Goal: Task Accomplishment & Management: Use online tool/utility

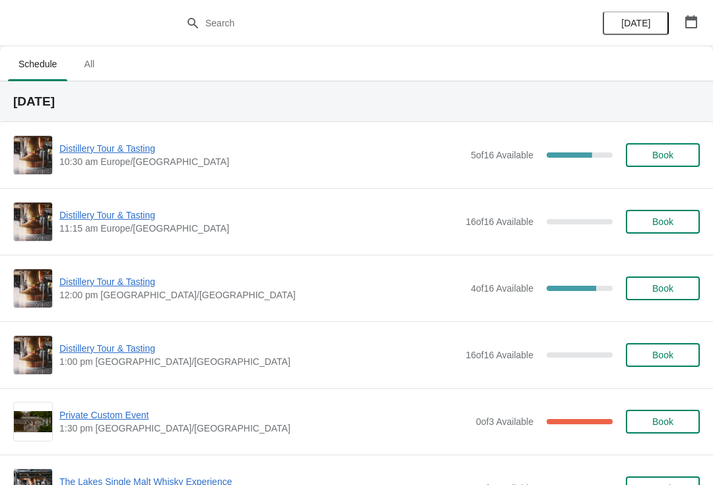
click at [100, 278] on span "Distillery Tour & Tasting" at bounding box center [261, 281] width 405 height 13
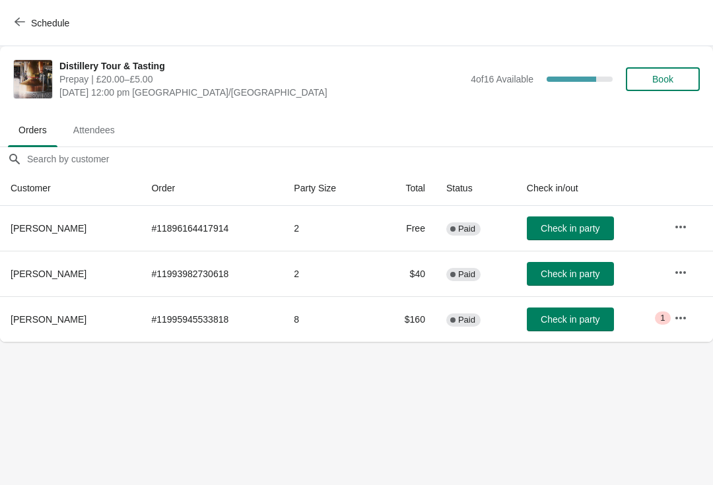
click at [34, 26] on span "Schedule" at bounding box center [50, 23] width 38 height 11
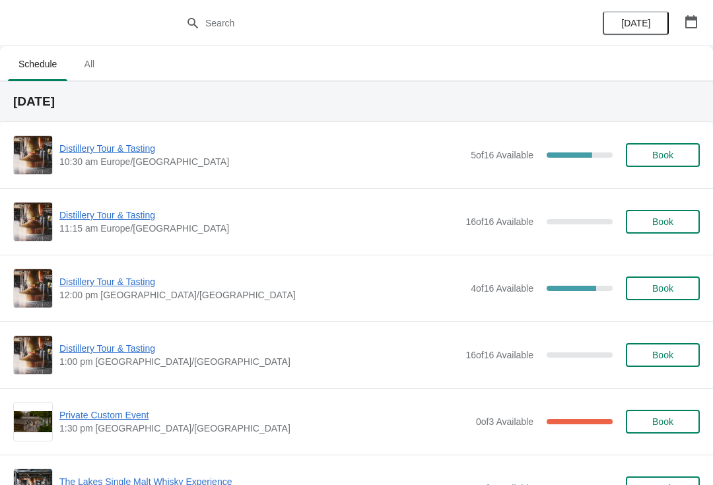
click at [116, 349] on span "Distillery Tour & Tasting" at bounding box center [258, 348] width 399 height 13
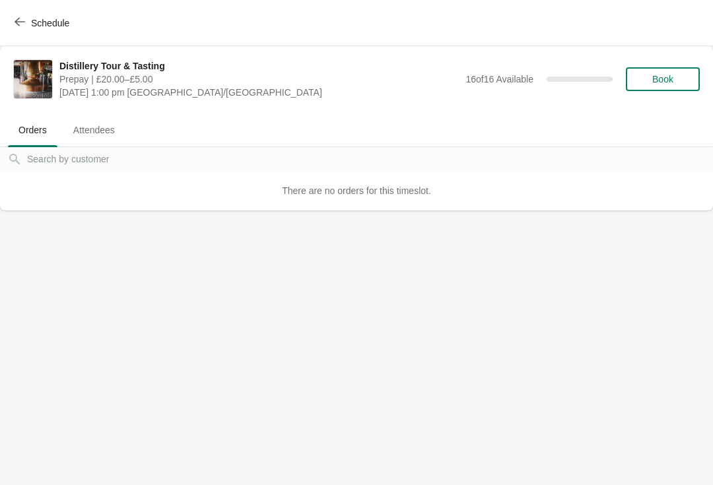
click at [21, 25] on icon "button" at bounding box center [20, 22] width 11 height 11
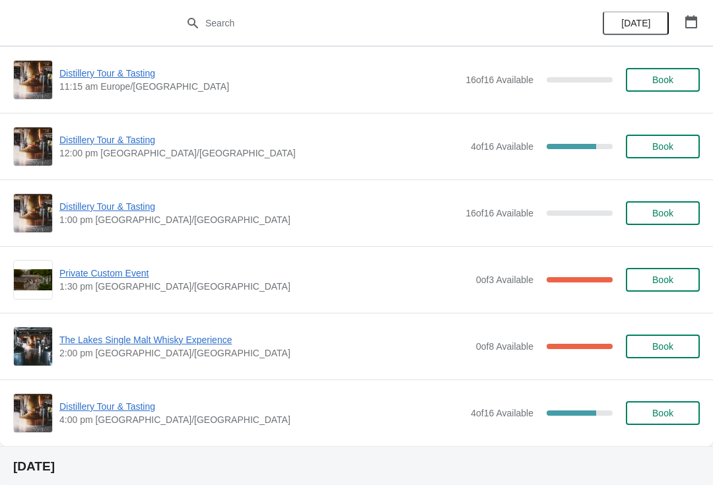
scroll to position [151, 0]
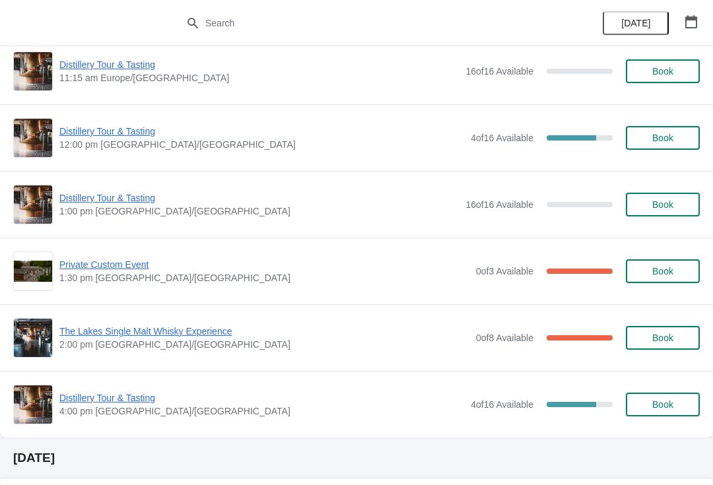
click at [74, 267] on span "Private Custom Event" at bounding box center [264, 264] width 410 height 13
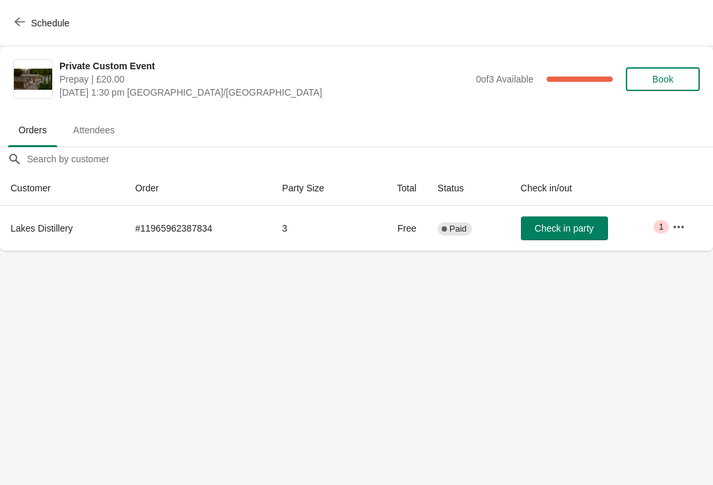
click at [658, 225] on span "Critical 1" at bounding box center [661, 226] width 15 height 13
click at [681, 232] on icon "button" at bounding box center [678, 226] width 13 height 13
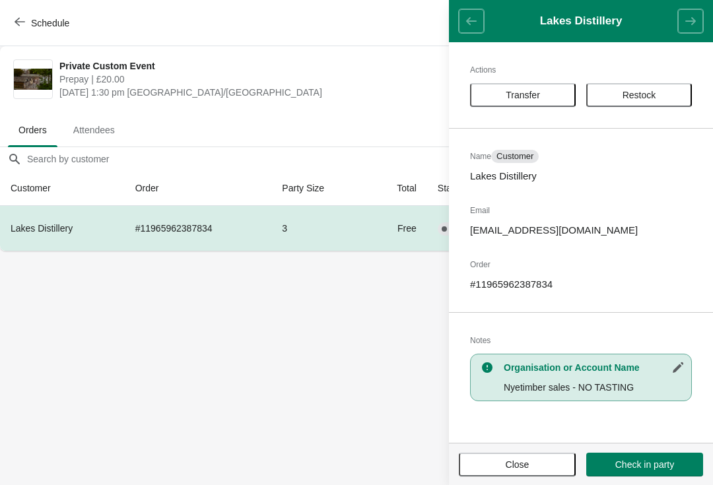
click at [333, 391] on body "Schedule Private Custom Event Prepay | £20.00 Wednesday, August 27, 2025 | 1:30…" at bounding box center [356, 242] width 713 height 485
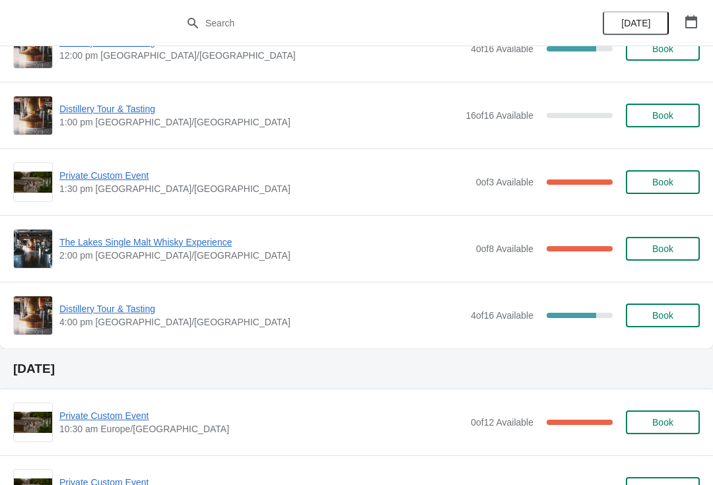
scroll to position [248, 0]
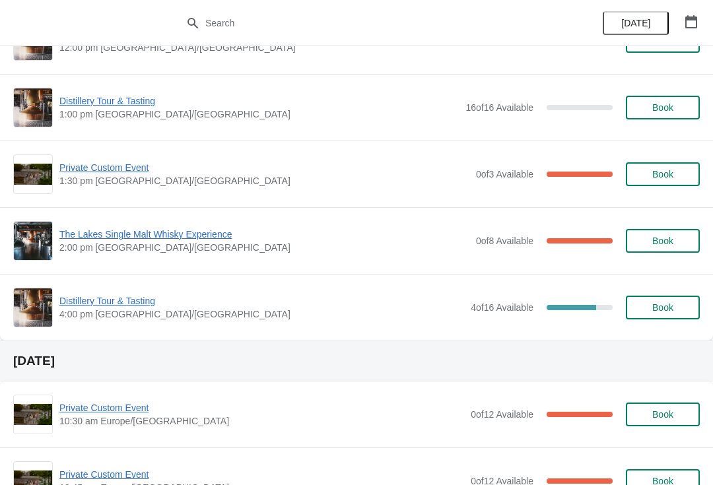
click at [89, 238] on span "The Lakes Single Malt Whisky Experience" at bounding box center [264, 234] width 410 height 13
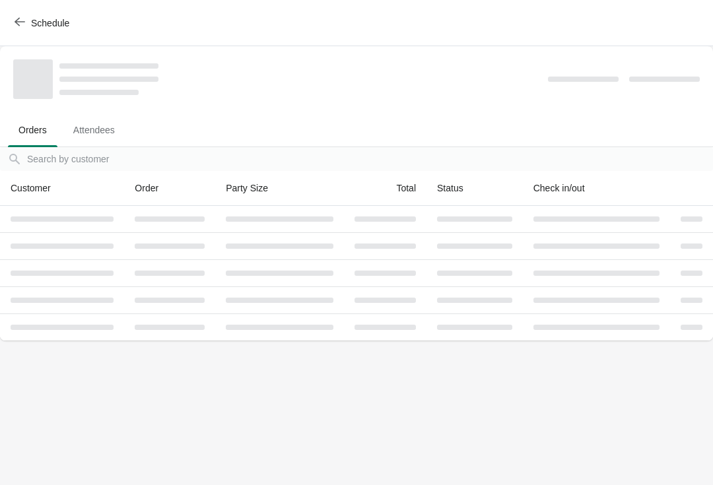
scroll to position [0, 0]
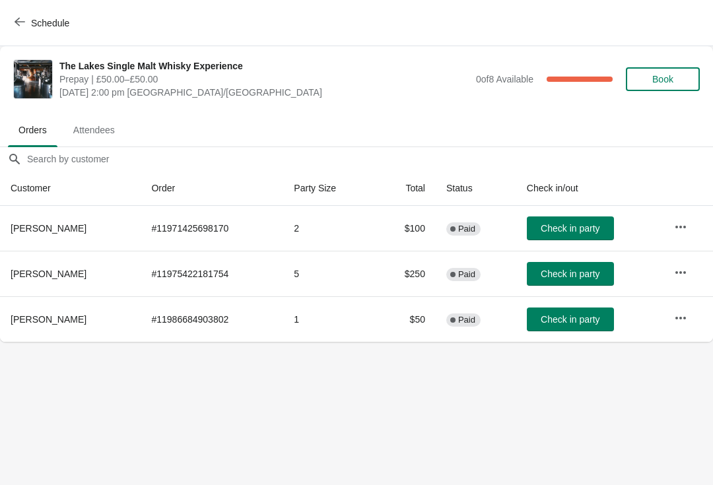
click at [19, 20] on icon "button" at bounding box center [20, 22] width 11 height 11
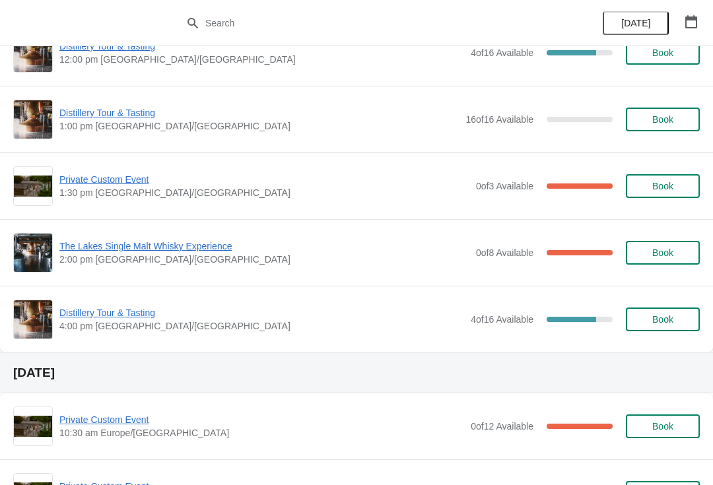
scroll to position [236, 0]
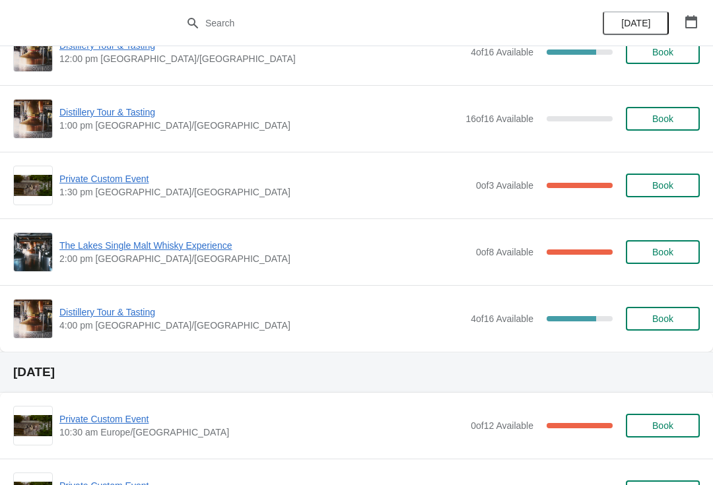
click at [86, 307] on span "Distillery Tour & Tasting" at bounding box center [261, 312] width 405 height 13
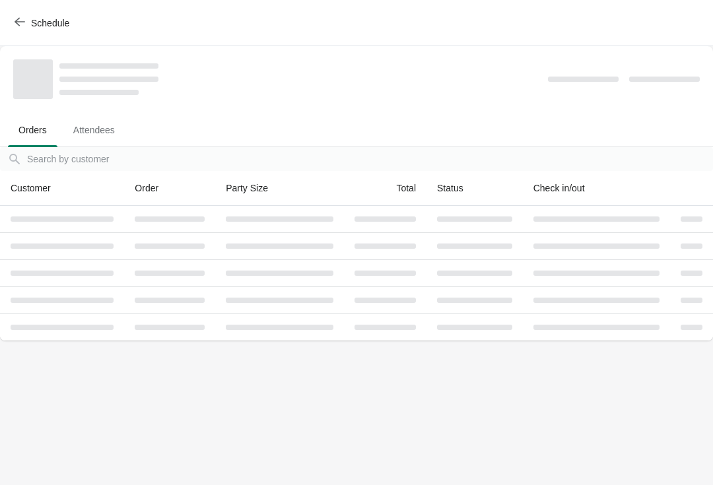
scroll to position [0, 0]
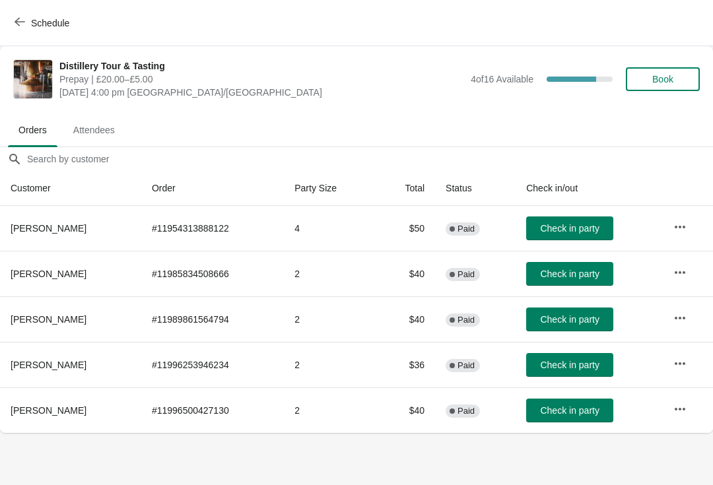
click at [22, 7] on div "Schedule" at bounding box center [356, 23] width 713 height 46
click at [27, 22] on span "Schedule" at bounding box center [43, 23] width 52 height 13
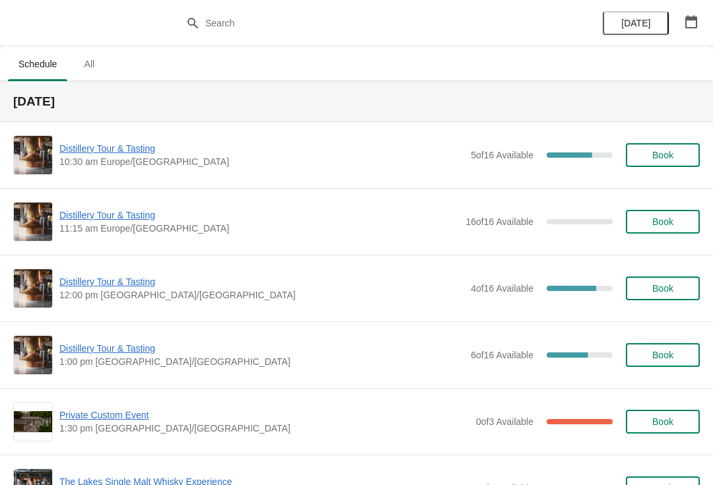
click at [119, 339] on div "Distillery Tour & Tasting 1:00 pm Europe/London 6 of 16 Available 62.5 % Book" at bounding box center [356, 355] width 687 height 40
click at [145, 343] on span "Distillery Tour & Tasting" at bounding box center [261, 348] width 405 height 13
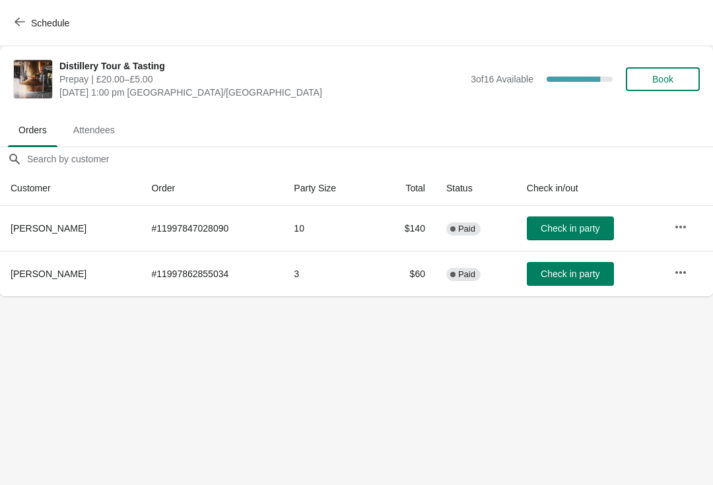
click at [88, 124] on span "Attendees" at bounding box center [94, 130] width 63 height 24
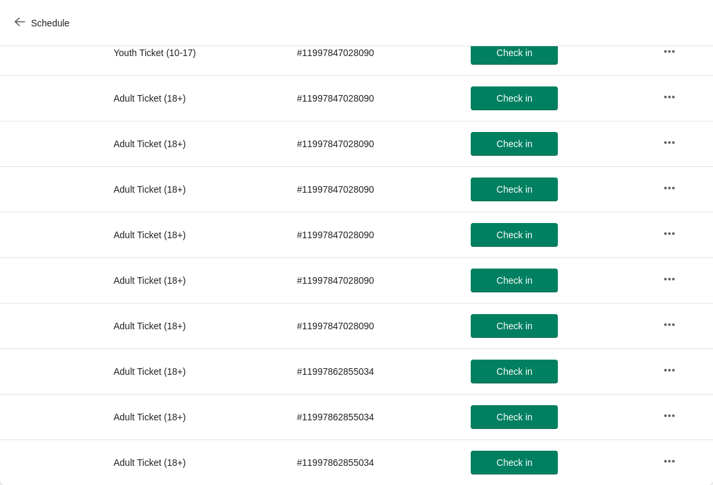
scroll to position [288, 0]
click at [232, 145] on td "Adult Ticket (18+)" at bounding box center [195, 144] width 184 height 46
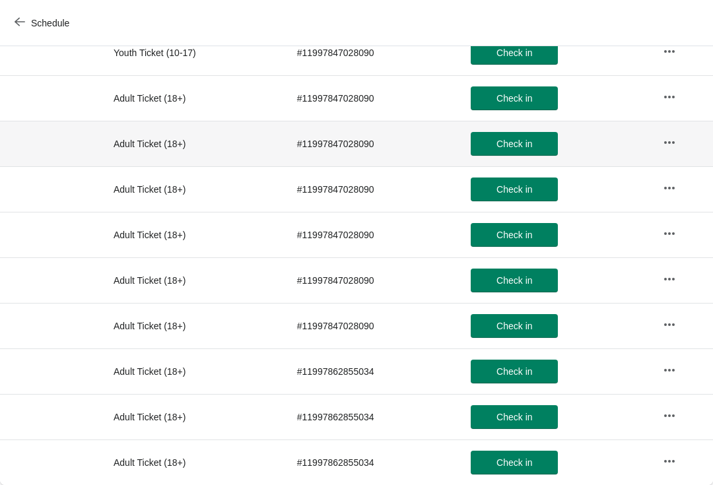
click at [11, 24] on button "Schedule" at bounding box center [43, 23] width 73 height 24
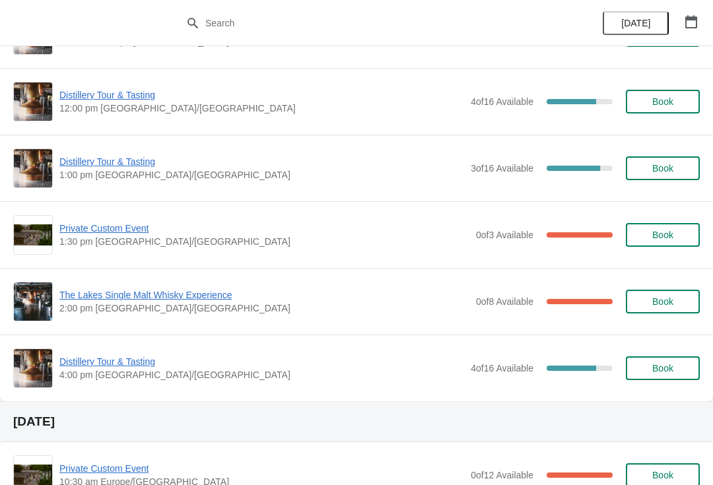
scroll to position [191, 0]
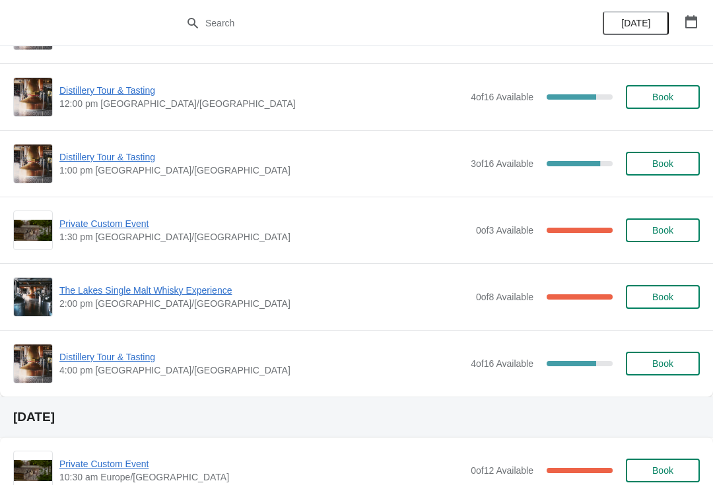
click at [144, 351] on span "Distillery Tour & Tasting" at bounding box center [261, 357] width 405 height 13
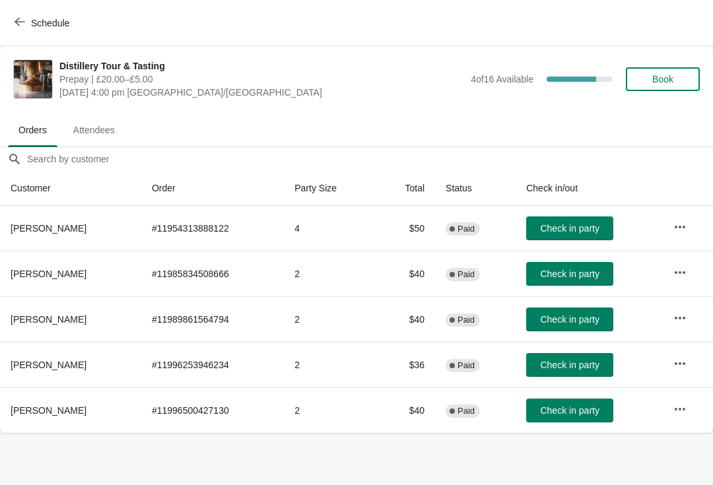
click at [109, 124] on span "Attendees" at bounding box center [94, 130] width 63 height 24
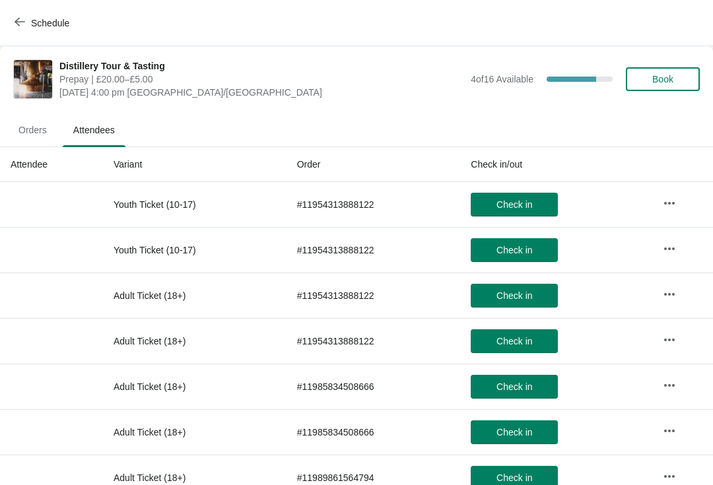
click at [23, 18] on icon "button" at bounding box center [20, 22] width 11 height 11
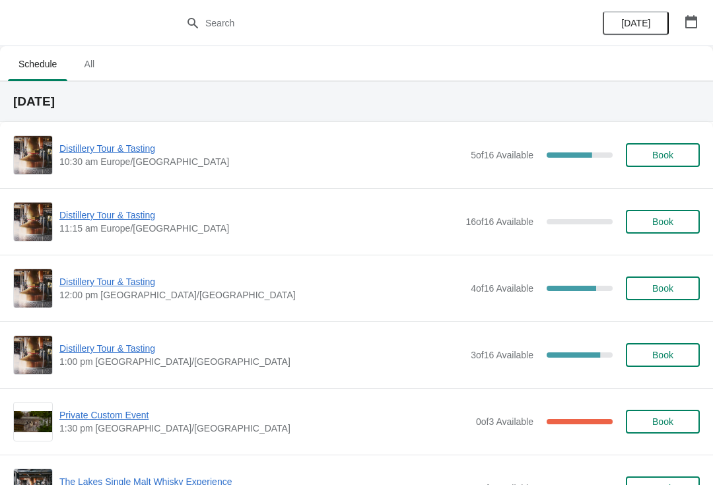
click at [97, 275] on span "Distillery Tour & Tasting" at bounding box center [261, 281] width 405 height 13
click at [125, 350] on span "Distillery Tour & Tasting" at bounding box center [261, 348] width 405 height 13
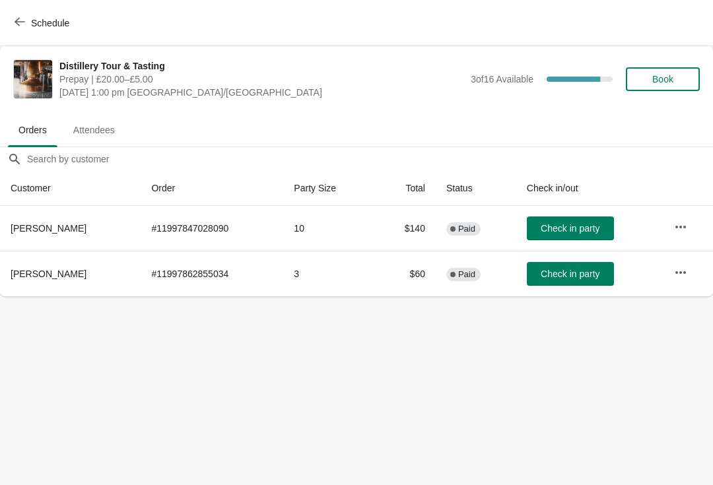
click at [680, 222] on icon "button" at bounding box center [680, 226] width 13 height 13
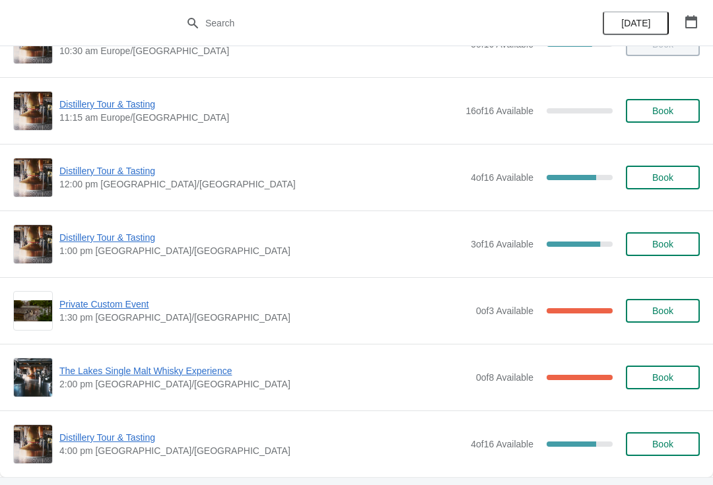
scroll to position [112, 0]
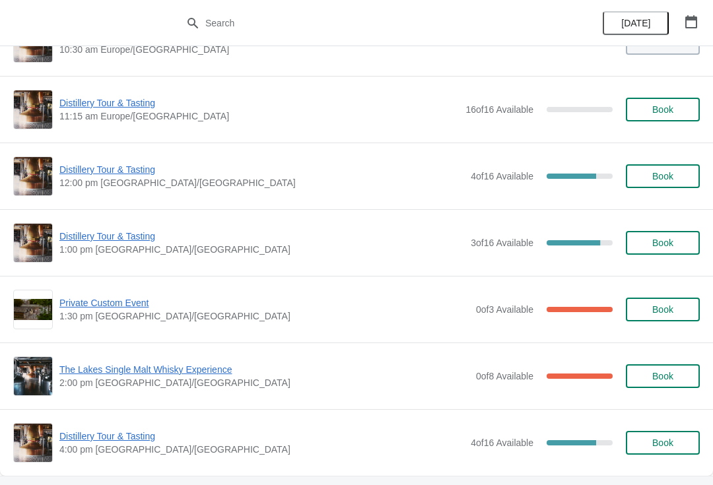
click at [121, 176] on span "Distillery Tour & Tasting" at bounding box center [261, 169] width 405 height 13
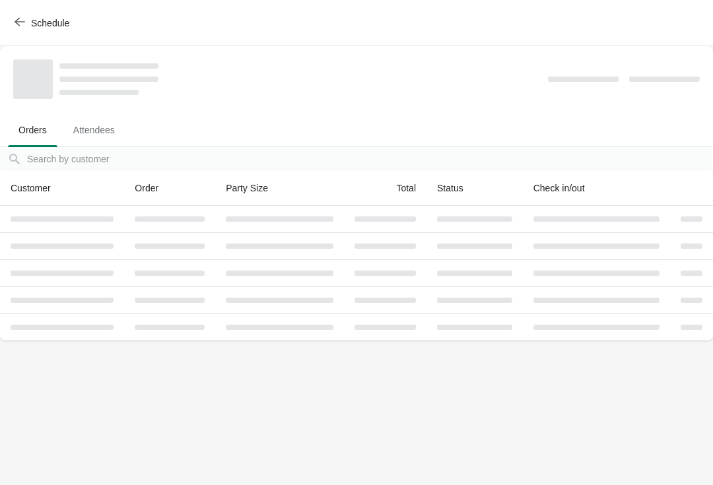
scroll to position [0, 0]
click at [103, 129] on span "Attendees" at bounding box center [94, 130] width 63 height 24
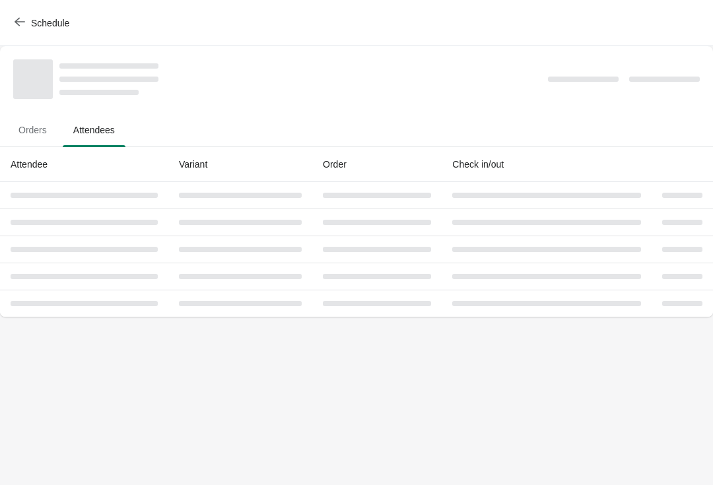
click at [99, 129] on span "Attendees" at bounding box center [94, 130] width 63 height 24
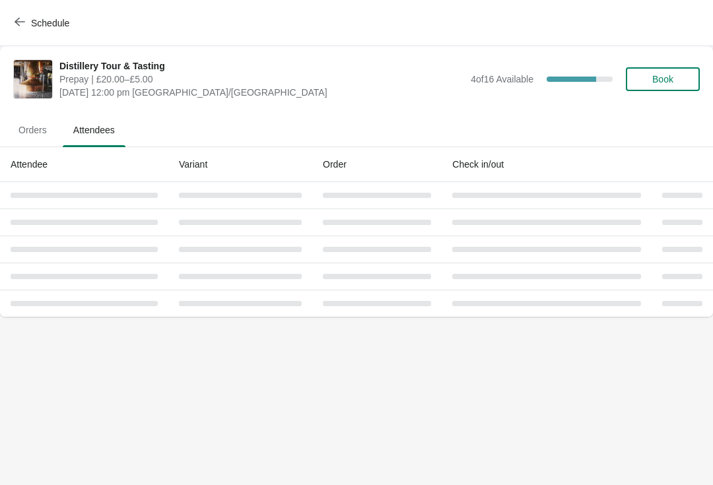
click at [21, 19] on icon "button" at bounding box center [20, 22] width 11 height 11
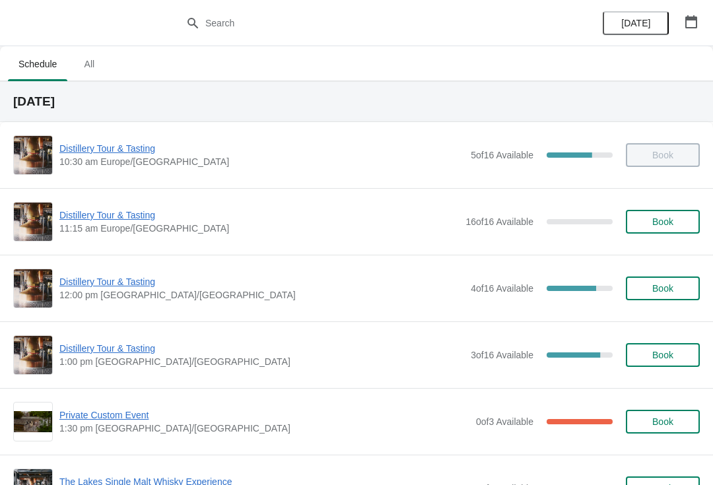
click at [107, 286] on span "Distillery Tour & Tasting" at bounding box center [261, 281] width 405 height 13
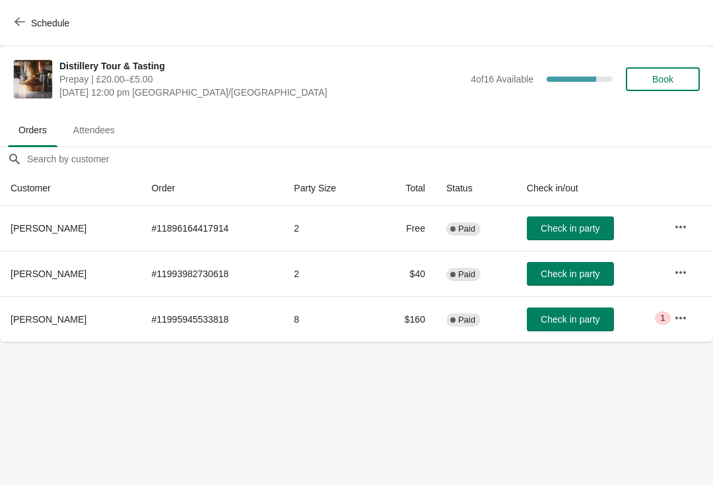
click at [665, 326] on td "Critical 1" at bounding box center [688, 319] width 50 height 46
click at [683, 312] on icon "button" at bounding box center [680, 318] width 13 height 13
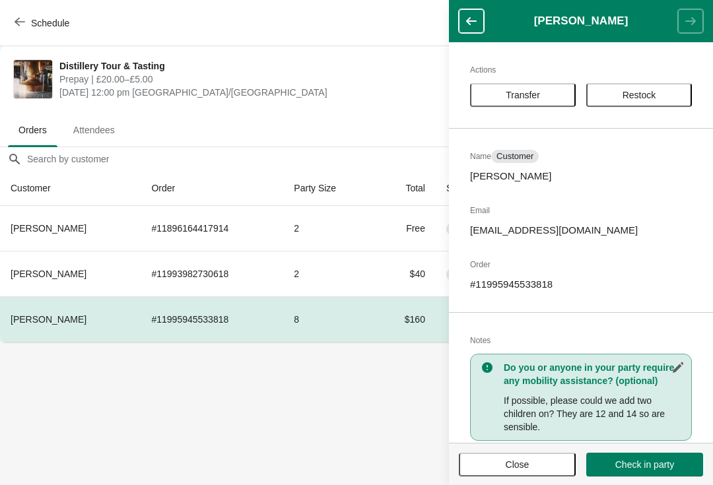
click at [364, 417] on body "Schedule Distillery Tour & Tasting Prepay | £20.00–£5.00 Wednesday, August 27, …" at bounding box center [356, 242] width 713 height 485
click at [101, 127] on span "Attendees" at bounding box center [94, 130] width 63 height 24
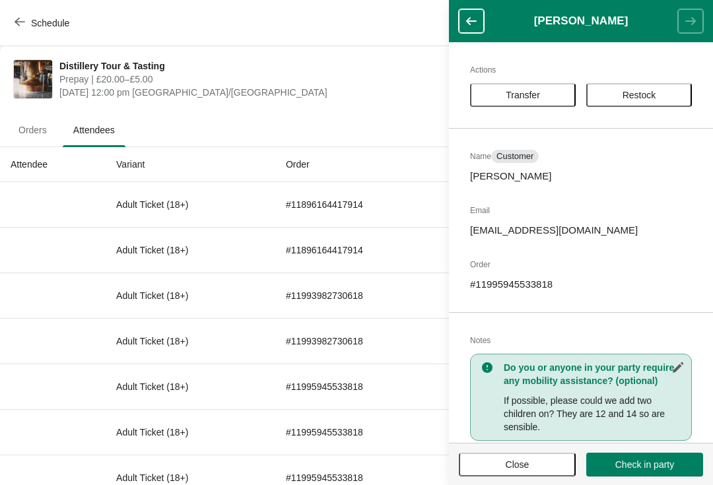
click at [520, 468] on span "Close" at bounding box center [518, 464] width 24 height 11
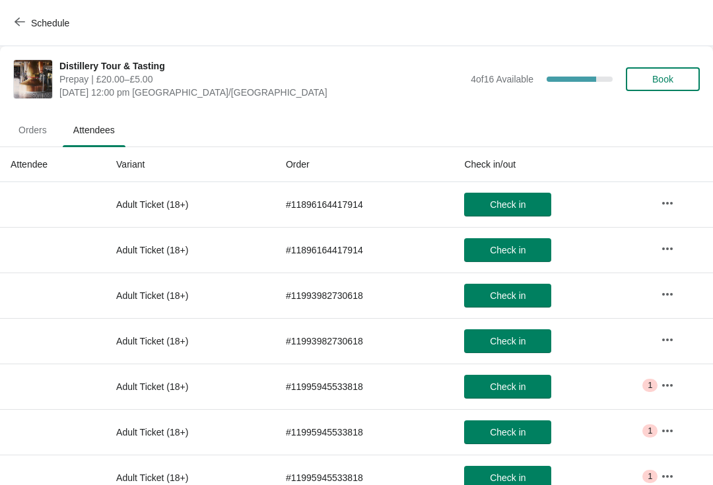
click at [26, 131] on span "Orders" at bounding box center [33, 130] width 50 height 24
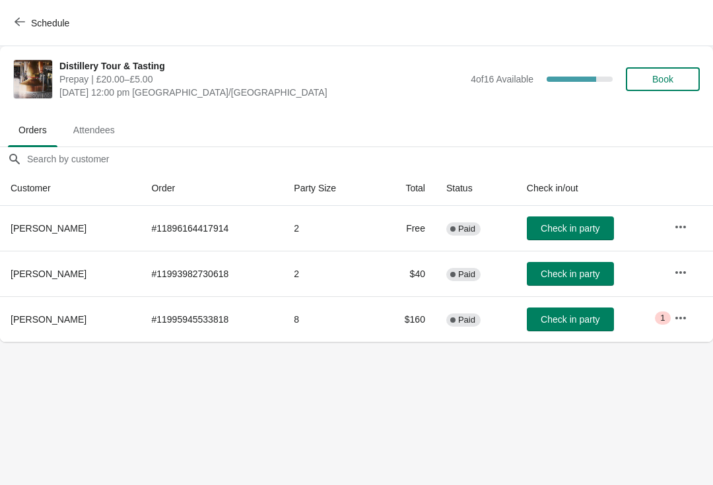
click at [562, 232] on span "Check in party" at bounding box center [570, 228] width 59 height 11
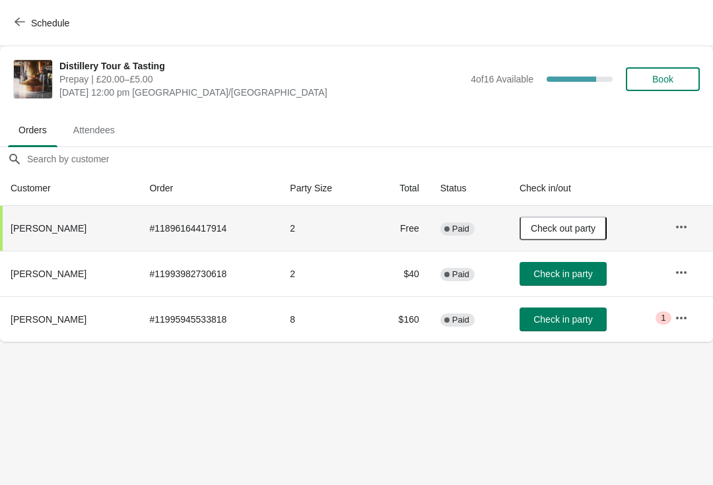
click at [18, 20] on icon "button" at bounding box center [20, 22] width 11 height 11
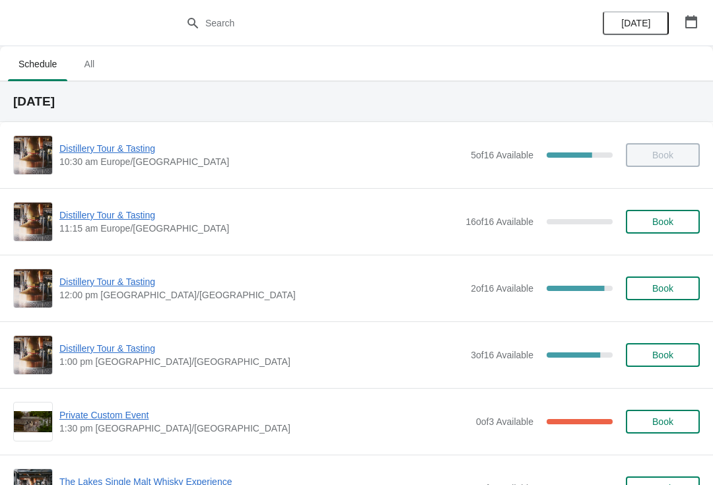
click at [123, 287] on span "Distillery Tour & Tasting" at bounding box center [261, 281] width 405 height 13
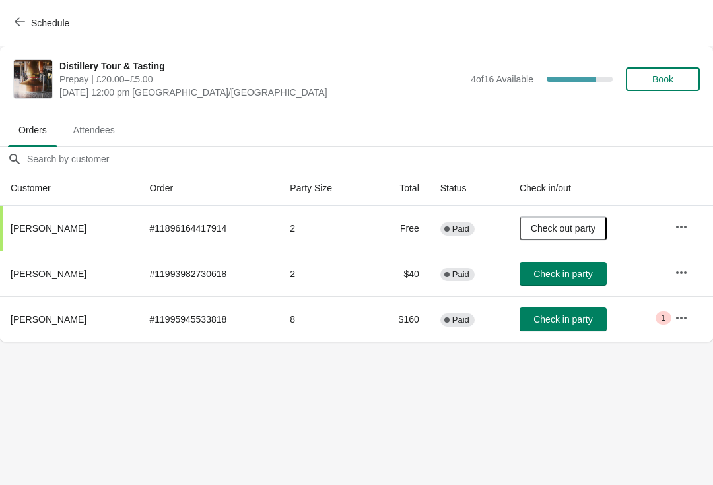
click at [569, 317] on span "Check in party" at bounding box center [562, 319] width 59 height 11
click at [26, 19] on span "Schedule" at bounding box center [43, 23] width 52 height 13
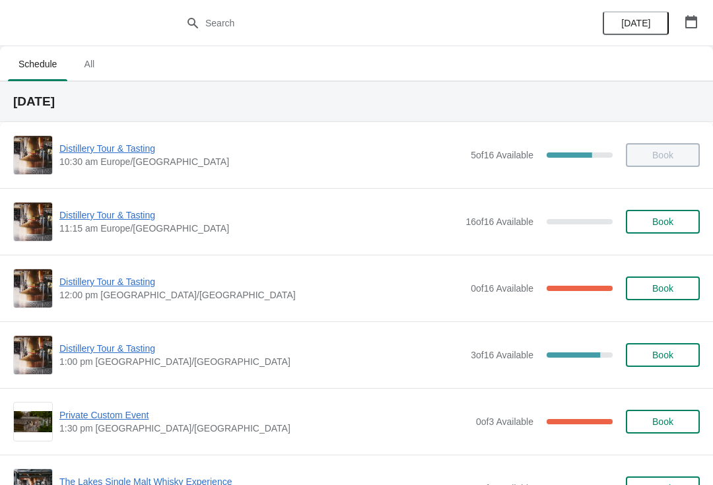
click at [116, 287] on span "Distillery Tour & Tasting" at bounding box center [261, 281] width 405 height 13
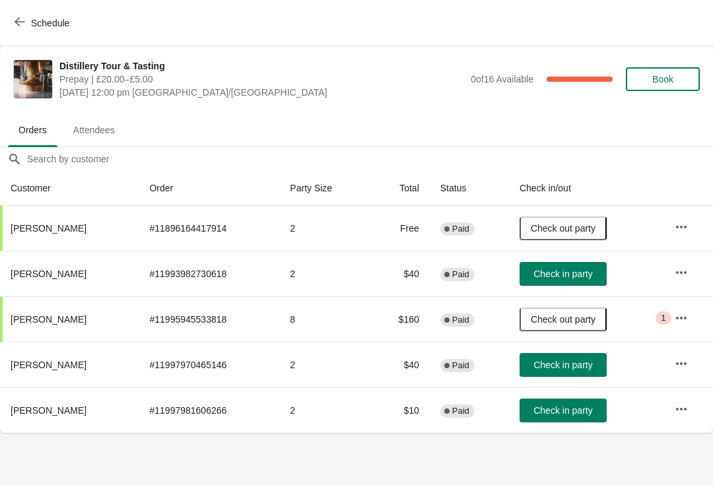
click at [590, 408] on span "Check in party" at bounding box center [562, 410] width 59 height 11
click at [688, 318] on icon "button" at bounding box center [681, 318] width 13 height 13
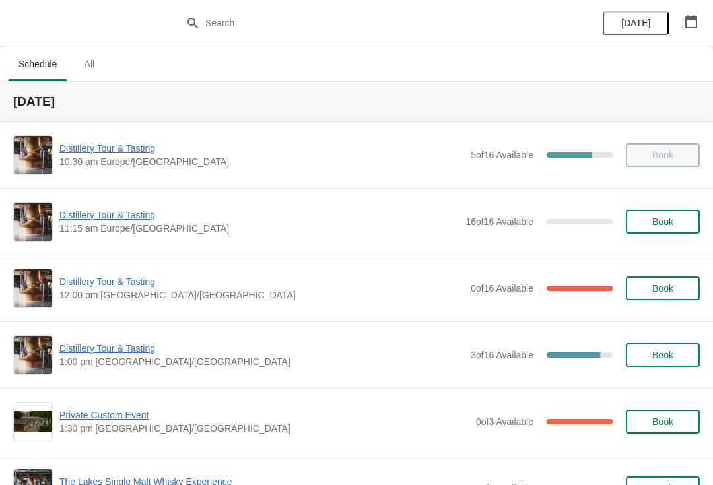
click at [115, 287] on span "Distillery Tour & Tasting" at bounding box center [261, 281] width 405 height 13
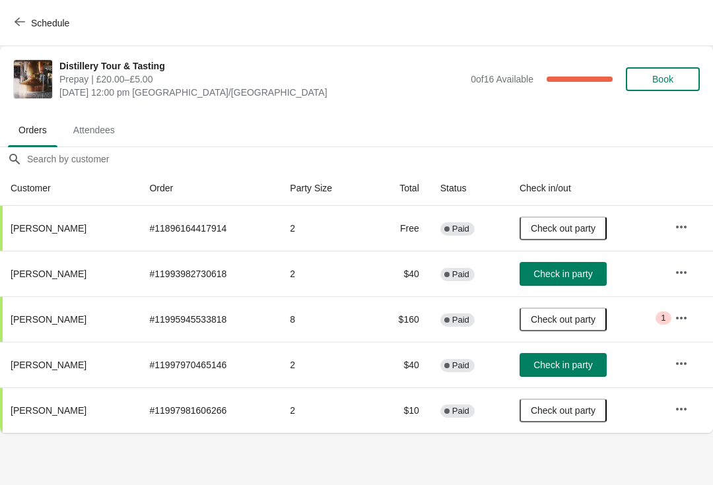
click at [579, 267] on button "Check in party" at bounding box center [563, 274] width 87 height 24
